Goal: Register for event/course

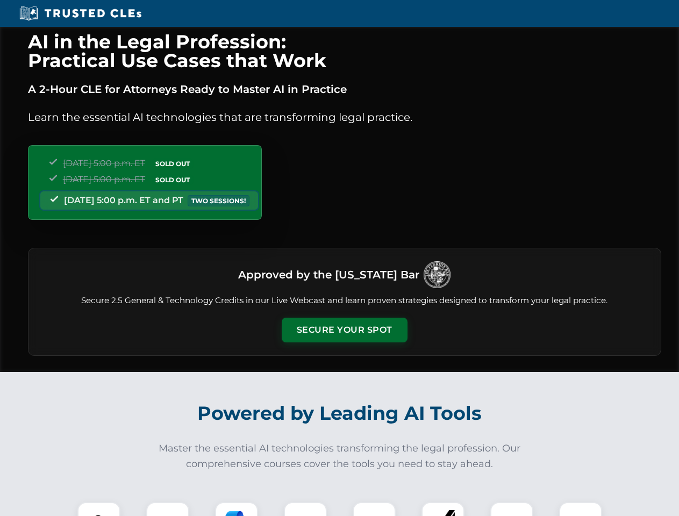
click at [344, 330] on button "Secure Your Spot" at bounding box center [345, 330] width 126 height 25
click at [99, 509] on img at bounding box center [98, 523] width 31 height 31
